Goal: Information Seeking & Learning: Check status

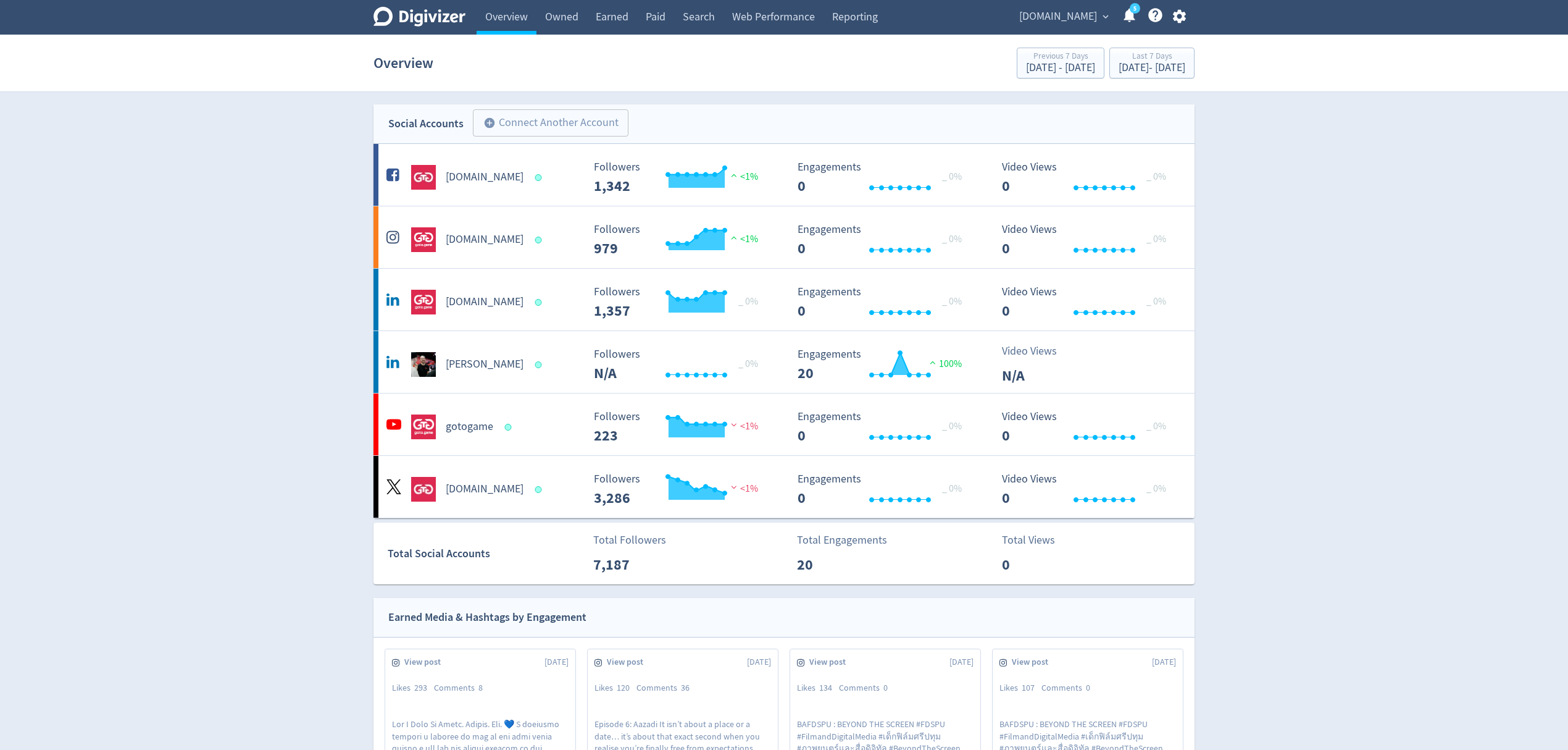
click at [1100, 20] on span "expand_more" at bounding box center [1105, 16] width 11 height 11
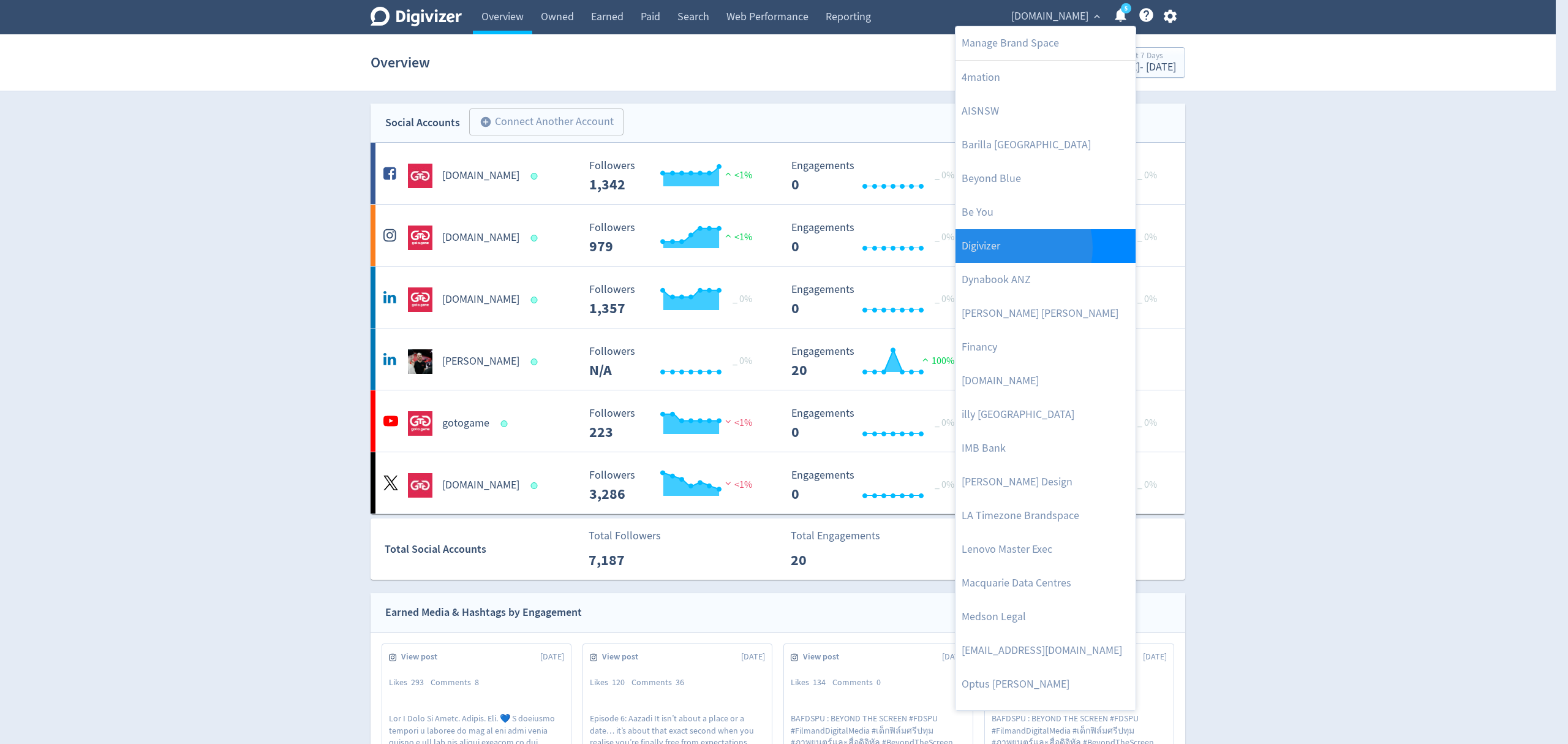
click at [1011, 247] on link "Digivizer" at bounding box center [1045, 246] width 180 height 34
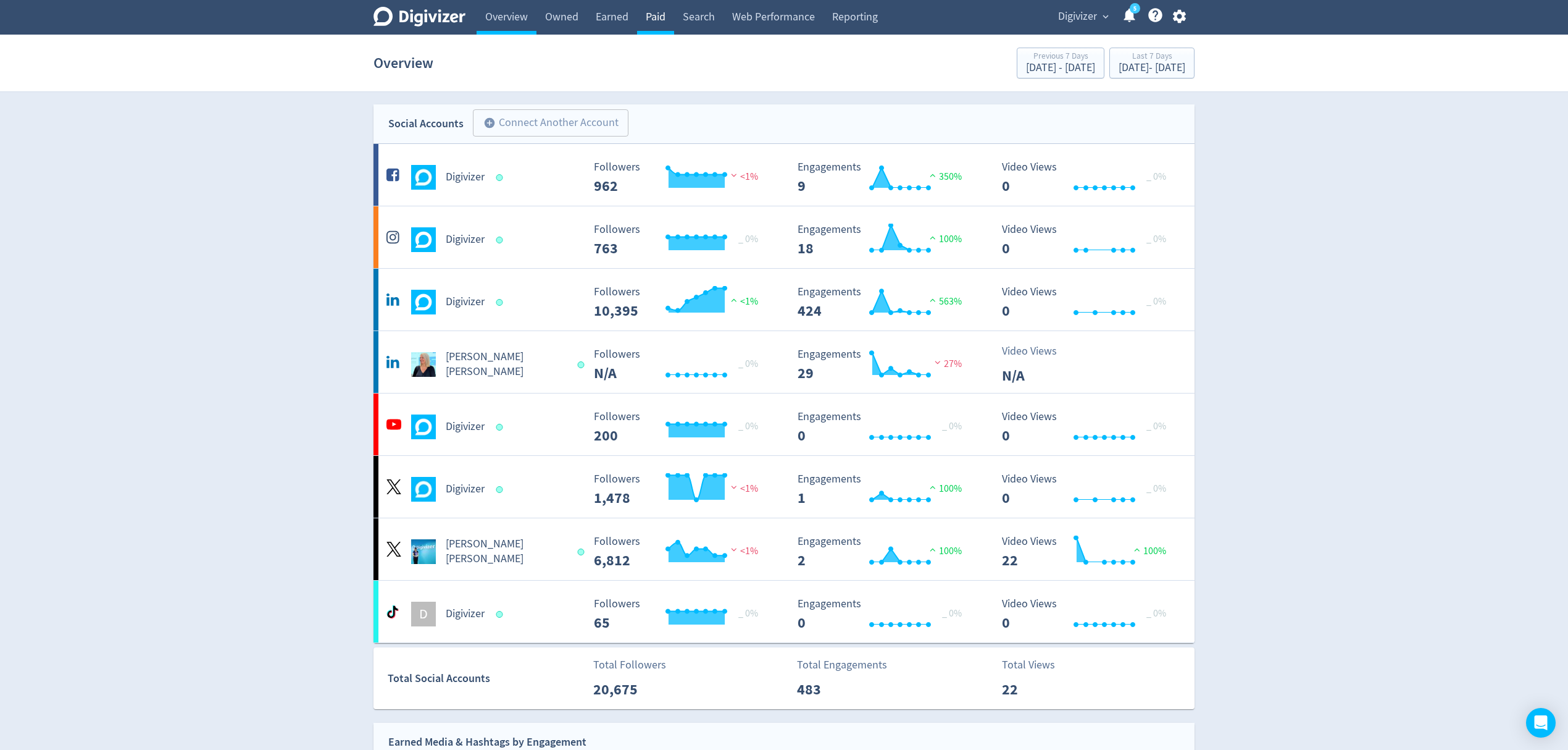
click at [663, 21] on link "Paid" at bounding box center [655, 17] width 37 height 34
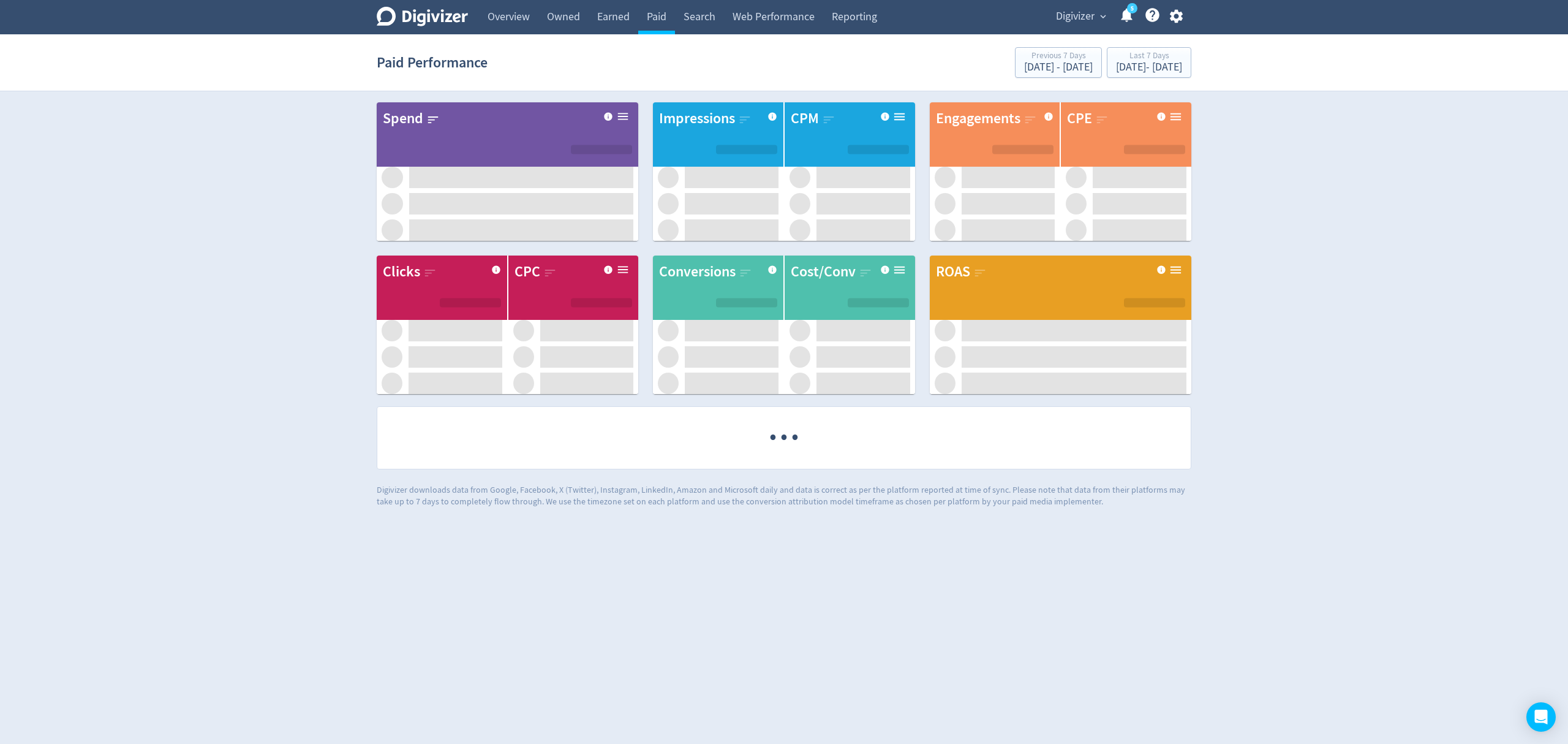
click at [1077, 18] on span "Digivizer" at bounding box center [1075, 17] width 39 height 20
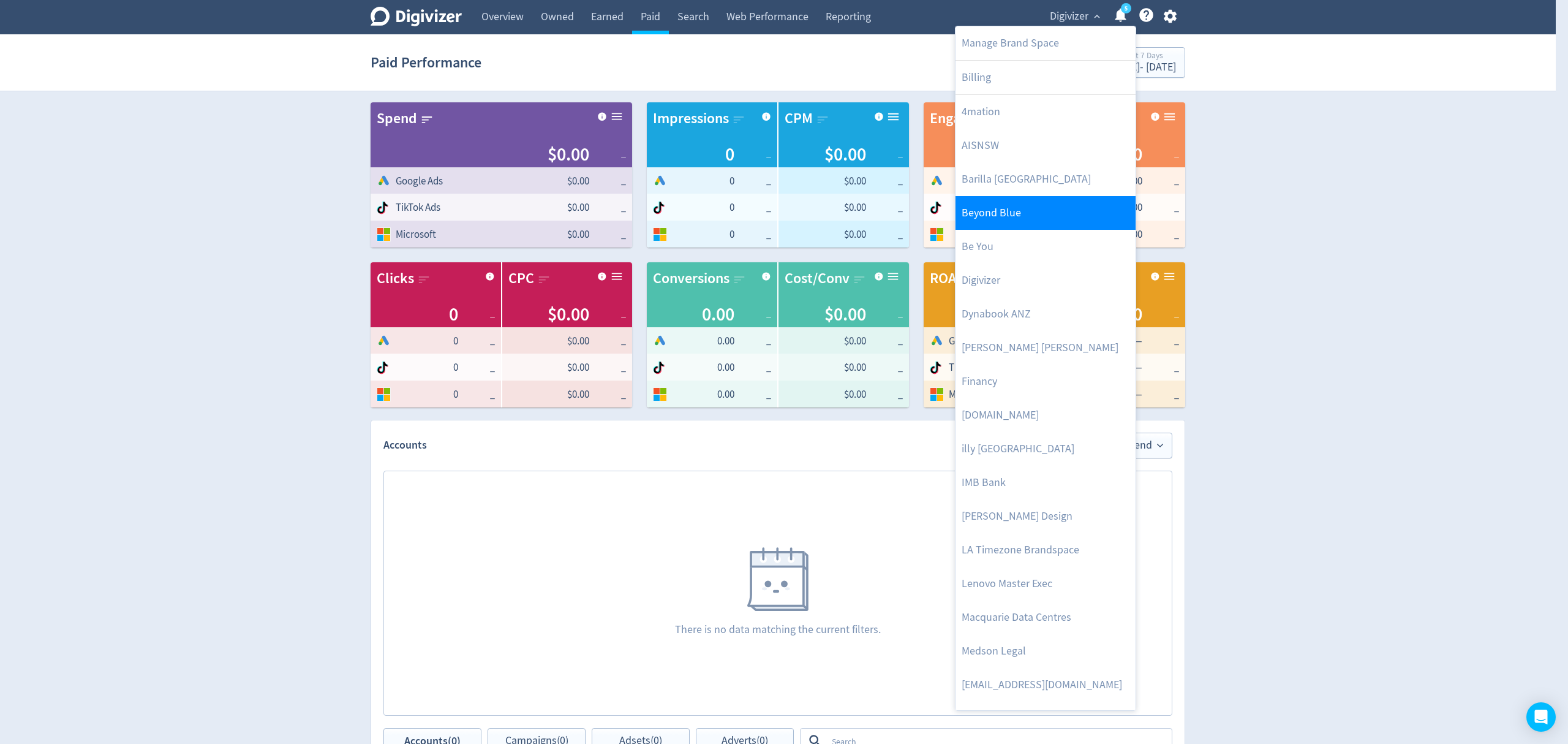
click at [1001, 216] on link "Beyond Blue" at bounding box center [1045, 212] width 180 height 34
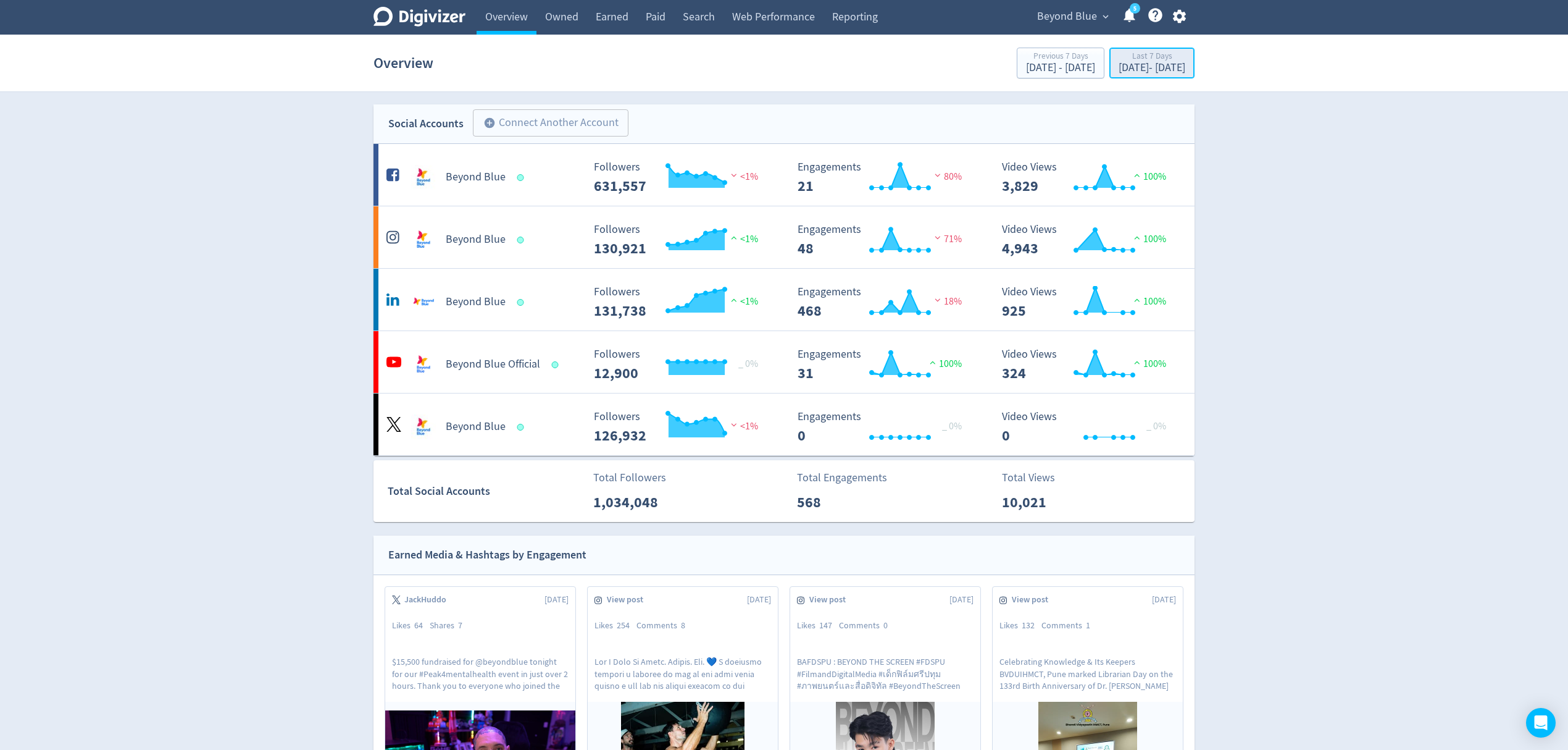
click at [1164, 69] on div "[DATE] - [DATE]" at bounding box center [1152, 68] width 67 height 11
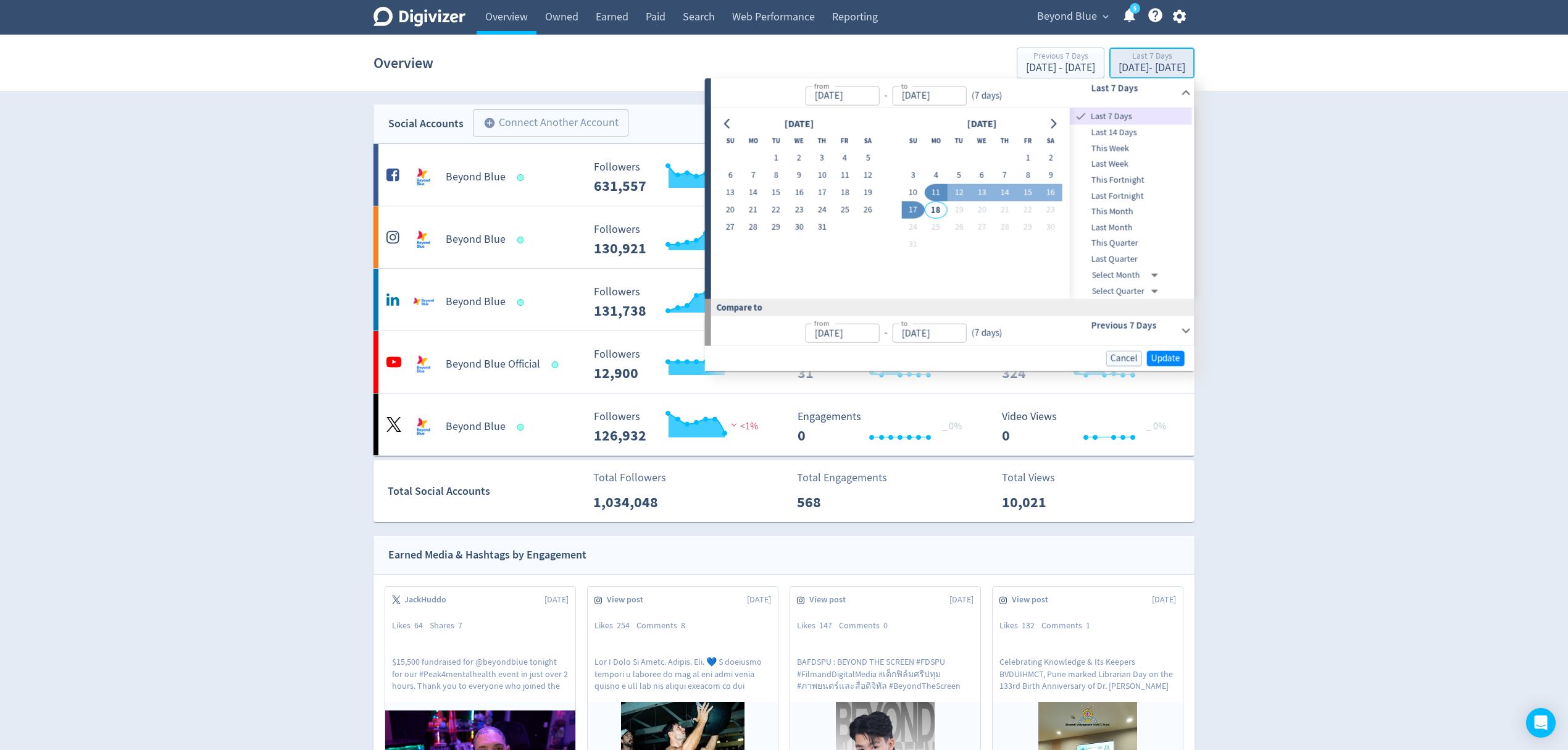
type input "[DATE]"
click at [729, 124] on icon "Go to previous month" at bounding box center [728, 124] width 10 height 10
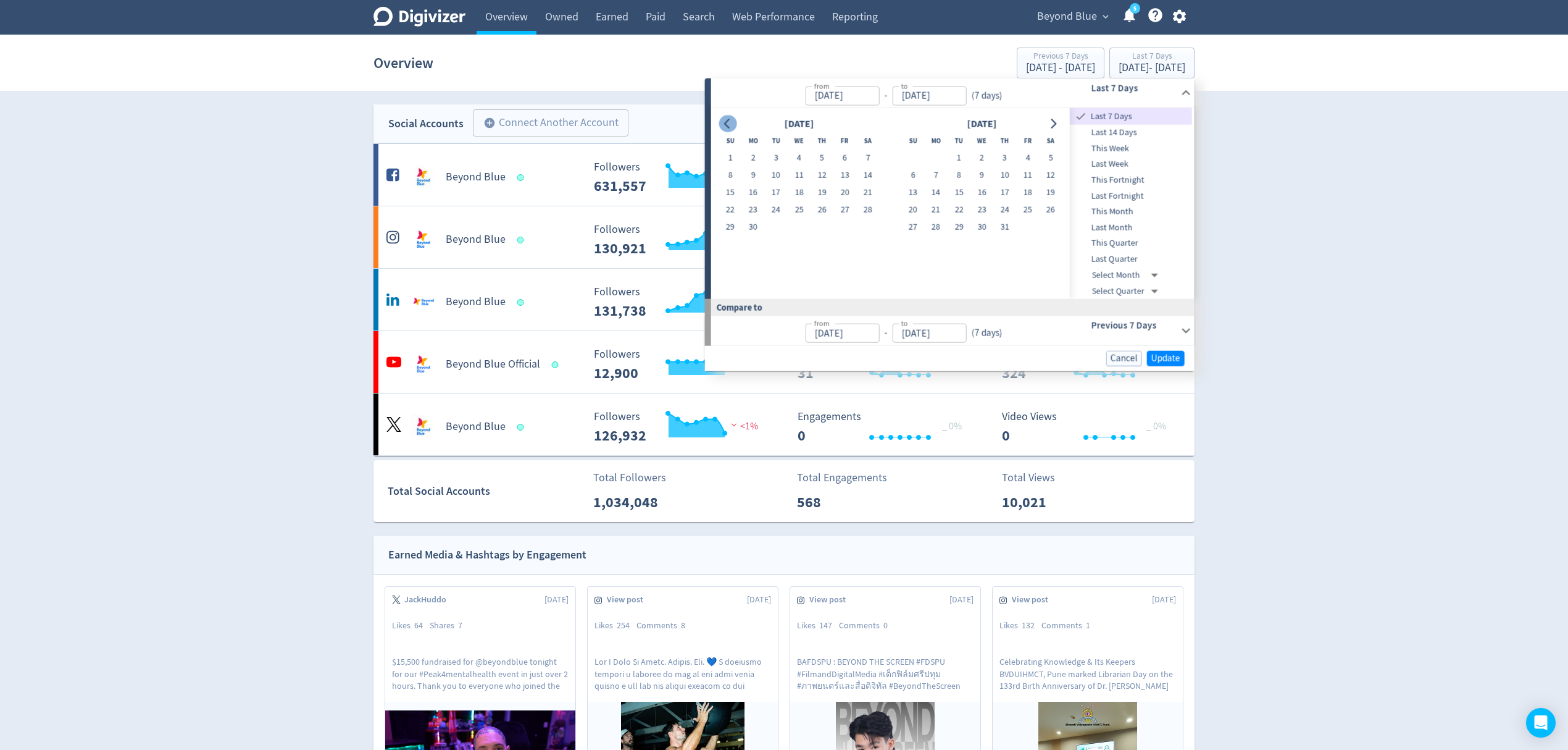
click at [729, 124] on icon "Go to previous month" at bounding box center [728, 124] width 10 height 10
click at [1055, 126] on icon "Go to next month" at bounding box center [1053, 124] width 10 height 10
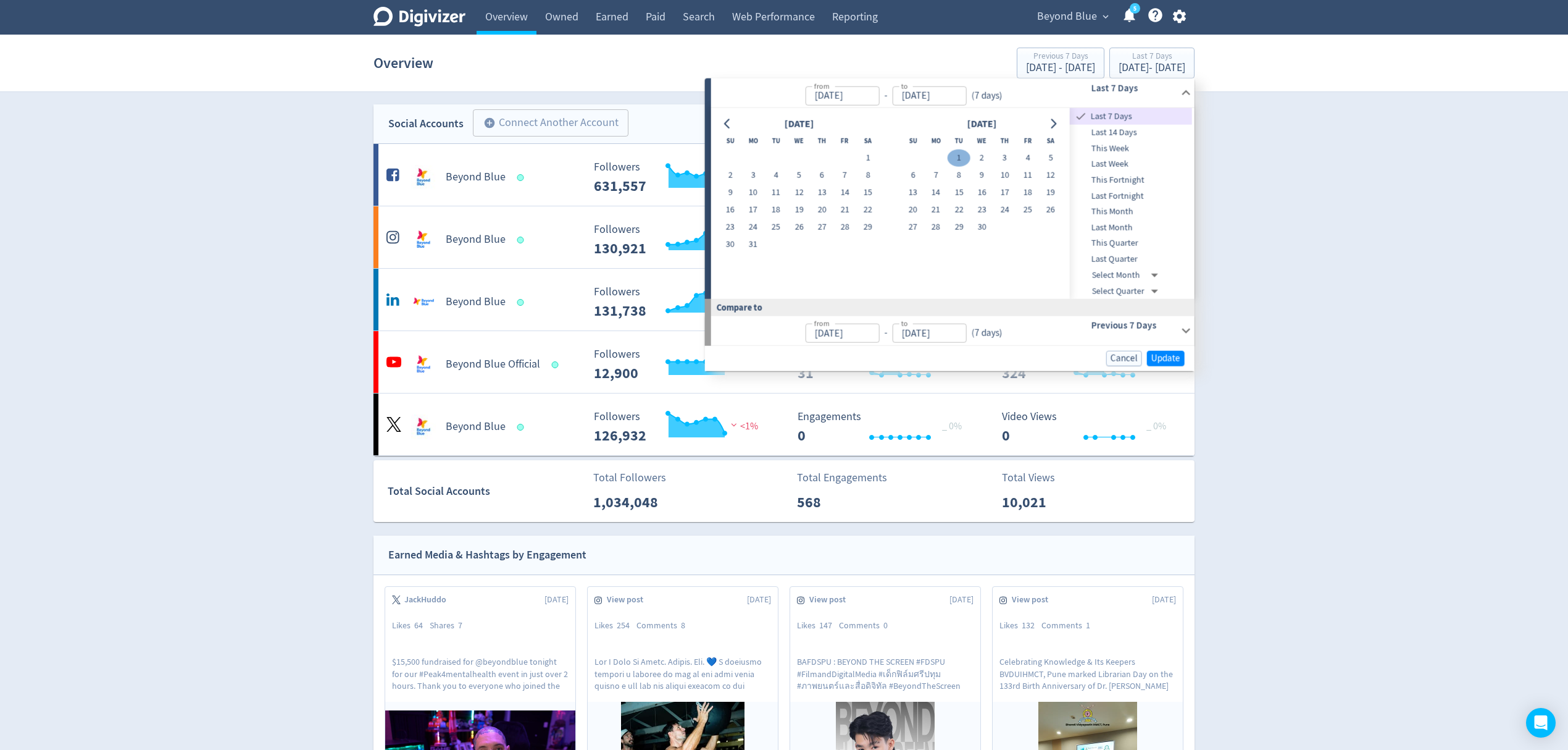
click at [961, 156] on button "1" at bounding box center [959, 158] width 23 height 18
type input "[DATE]"
click at [1058, 129] on button "Go to next month" at bounding box center [1052, 123] width 18 height 18
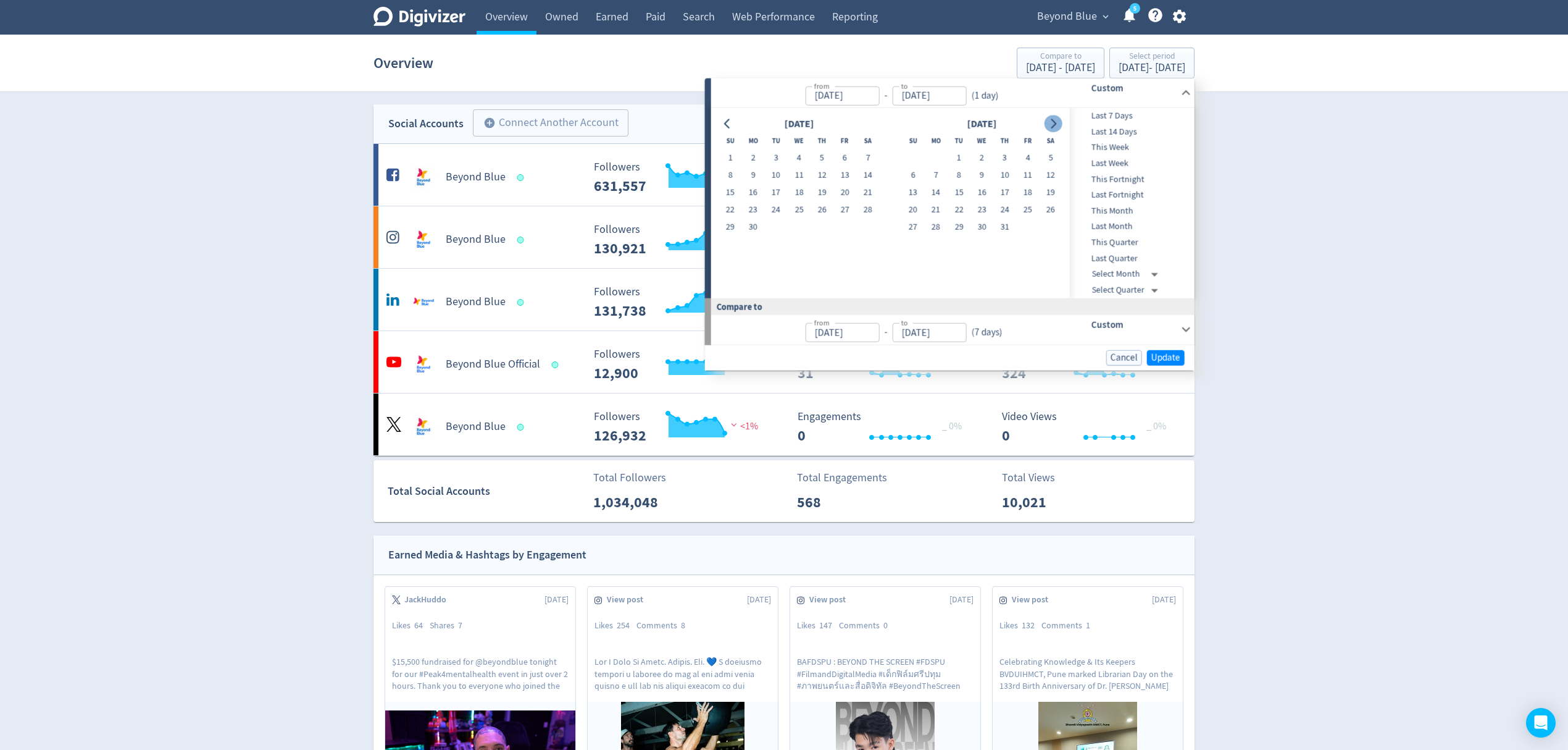
click at [1058, 129] on button "Go to next month" at bounding box center [1052, 123] width 18 height 18
click at [909, 209] on button "17" at bounding box center [912, 210] width 23 height 18
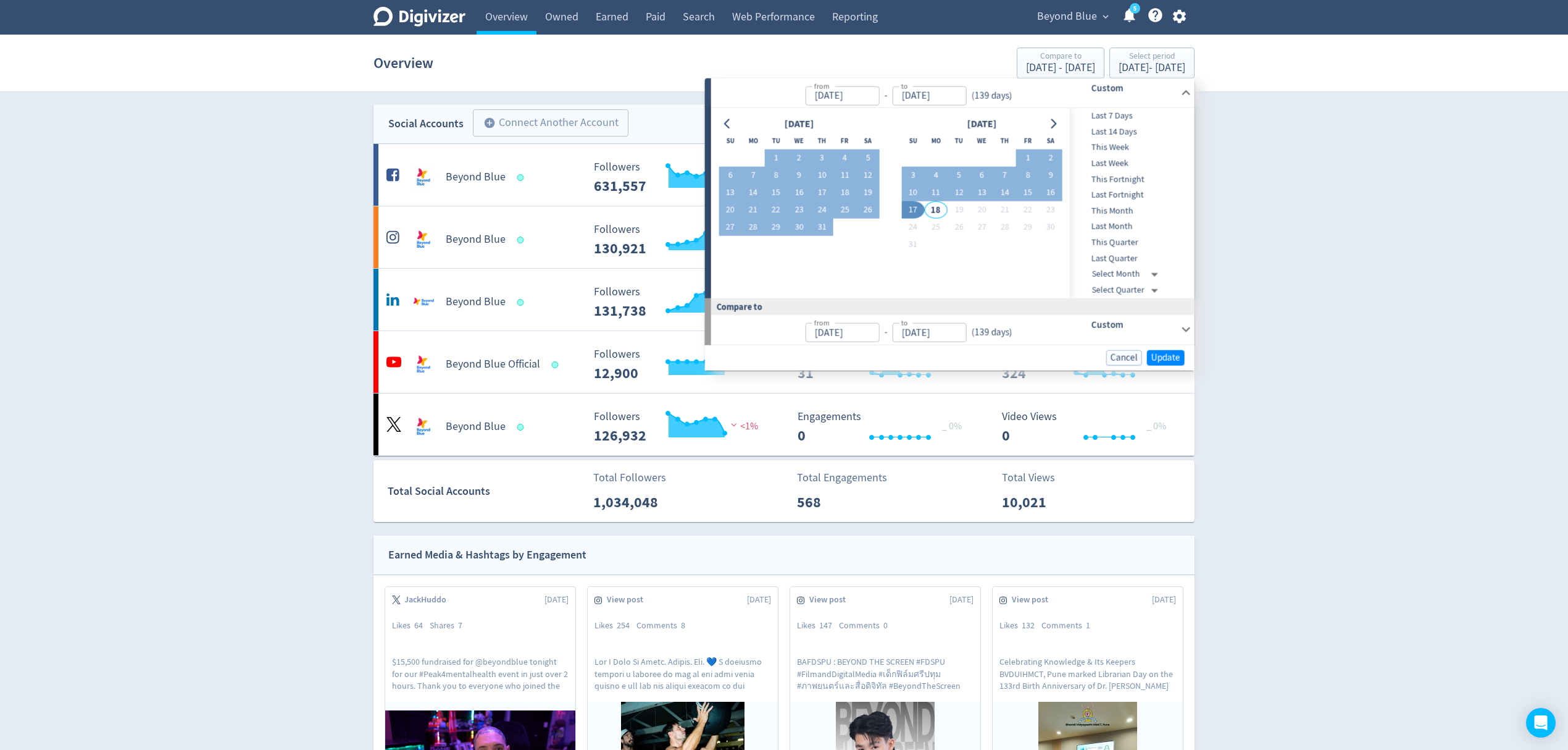
type input "[DATE]"
click at [1158, 353] on span "Update" at bounding box center [1166, 357] width 29 height 9
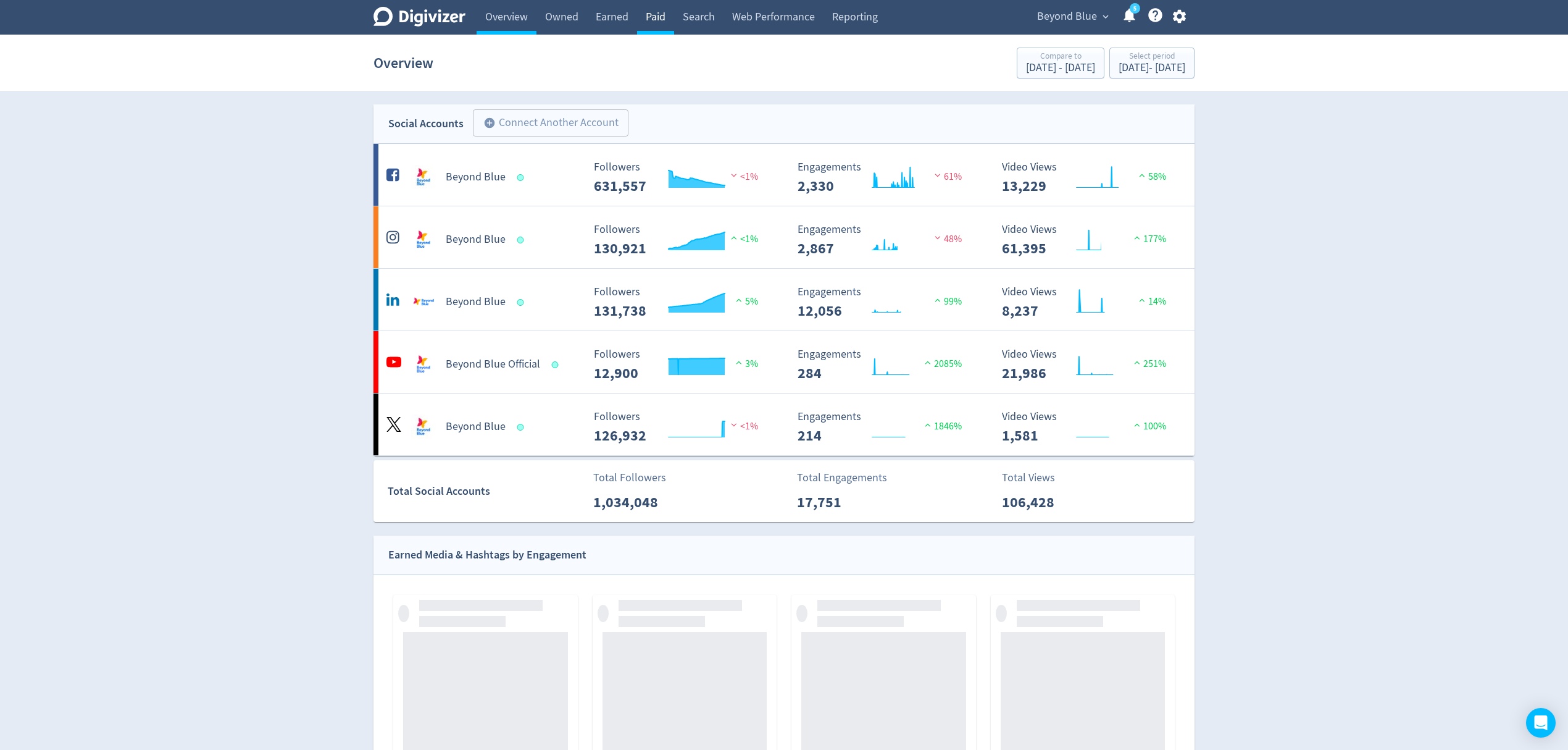
click at [657, 16] on link "Paid" at bounding box center [655, 17] width 37 height 34
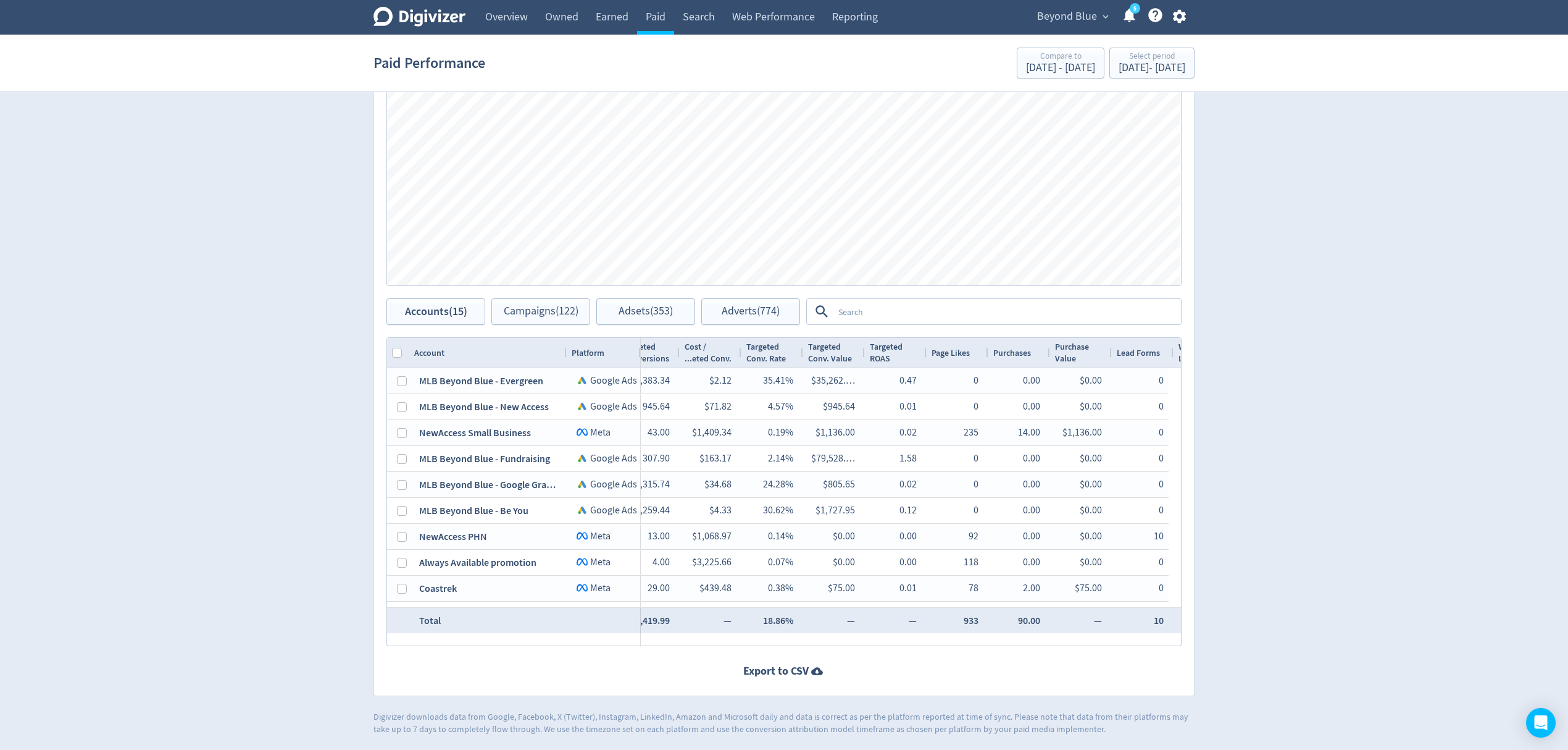
click at [863, 312] on textarea at bounding box center [1006, 311] width 346 height 23
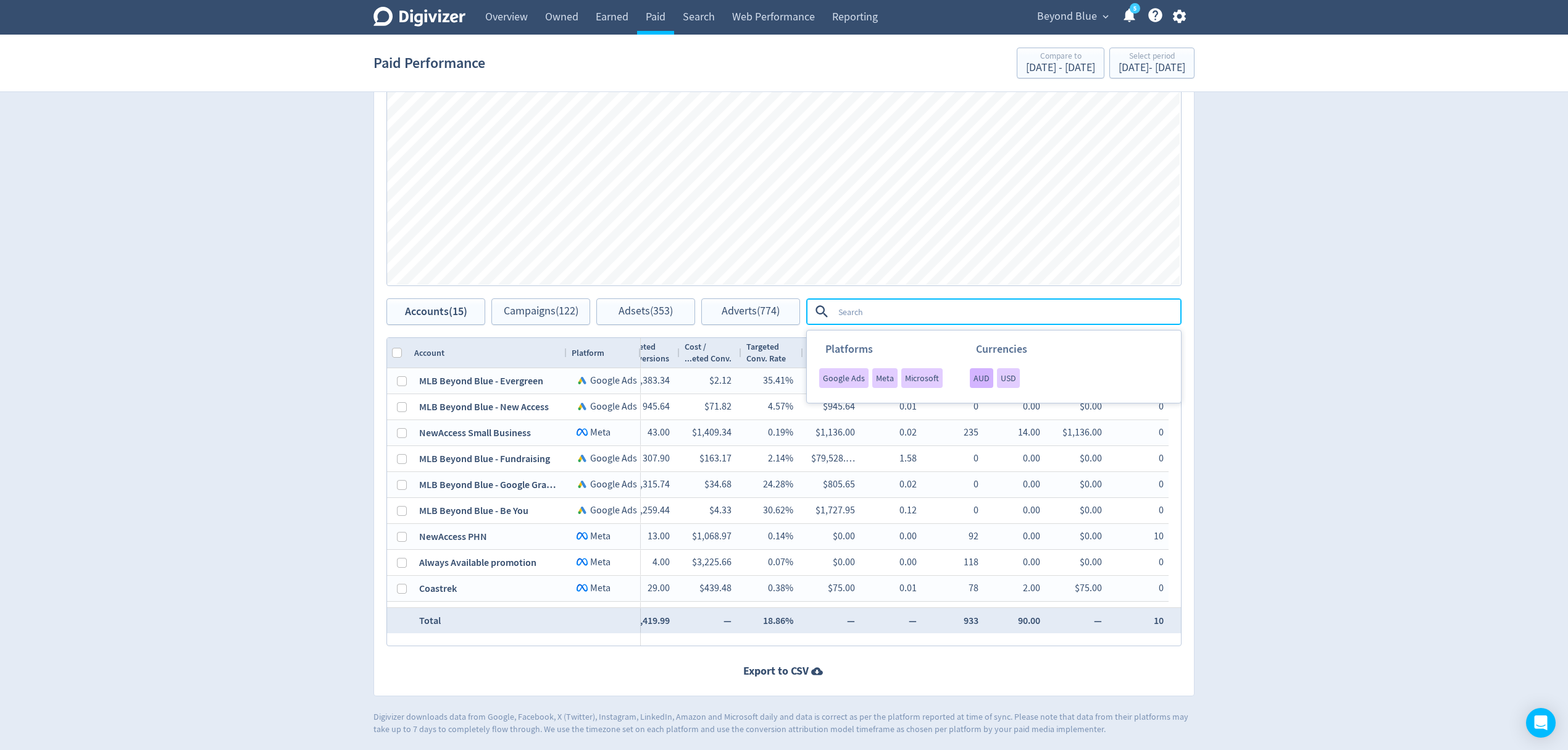
click at [978, 378] on span "AUD" at bounding box center [981, 378] width 16 height 8
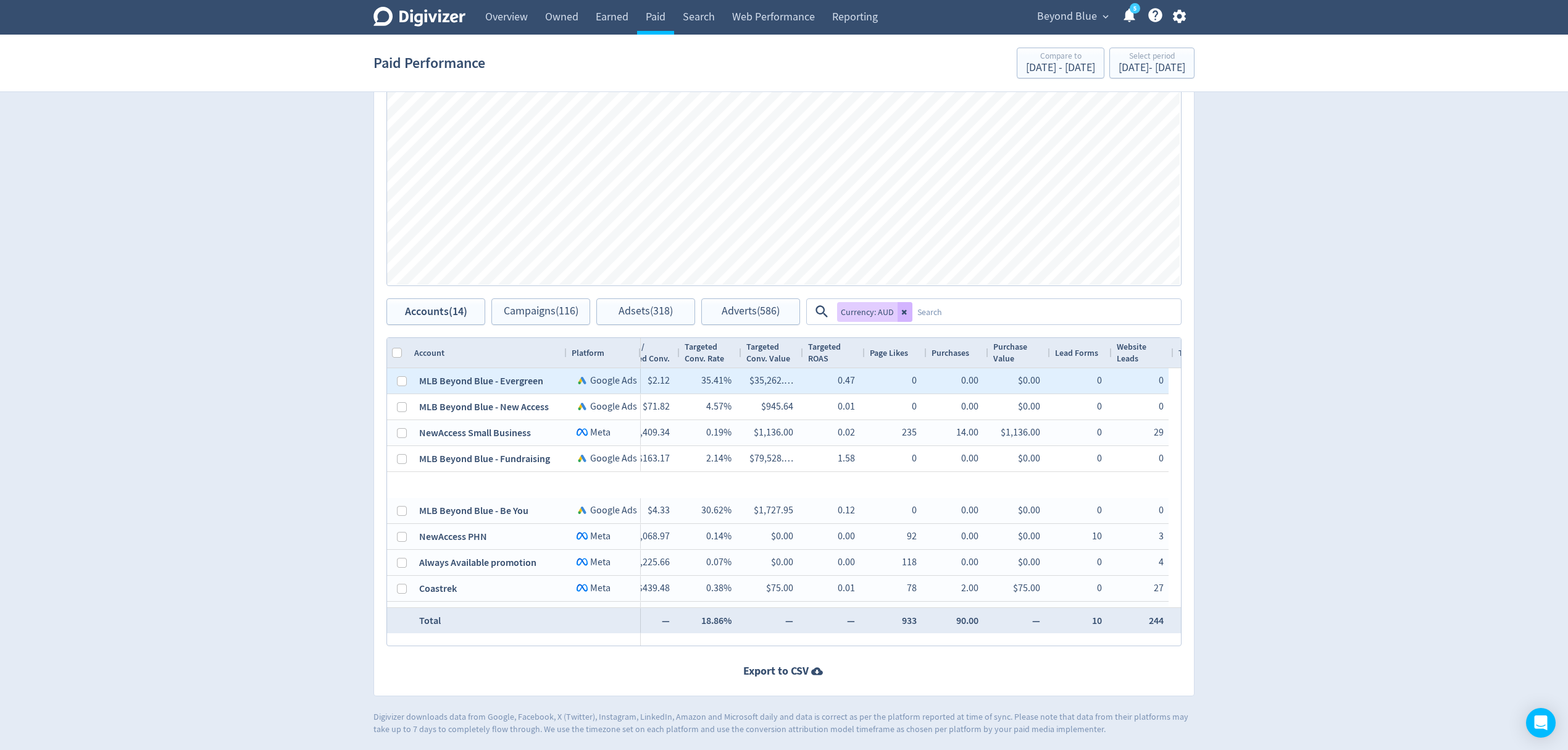
click at [978, 381] on div "0.00" at bounding box center [970, 380] width 18 height 24
